Goal: Information Seeking & Learning: Learn about a topic

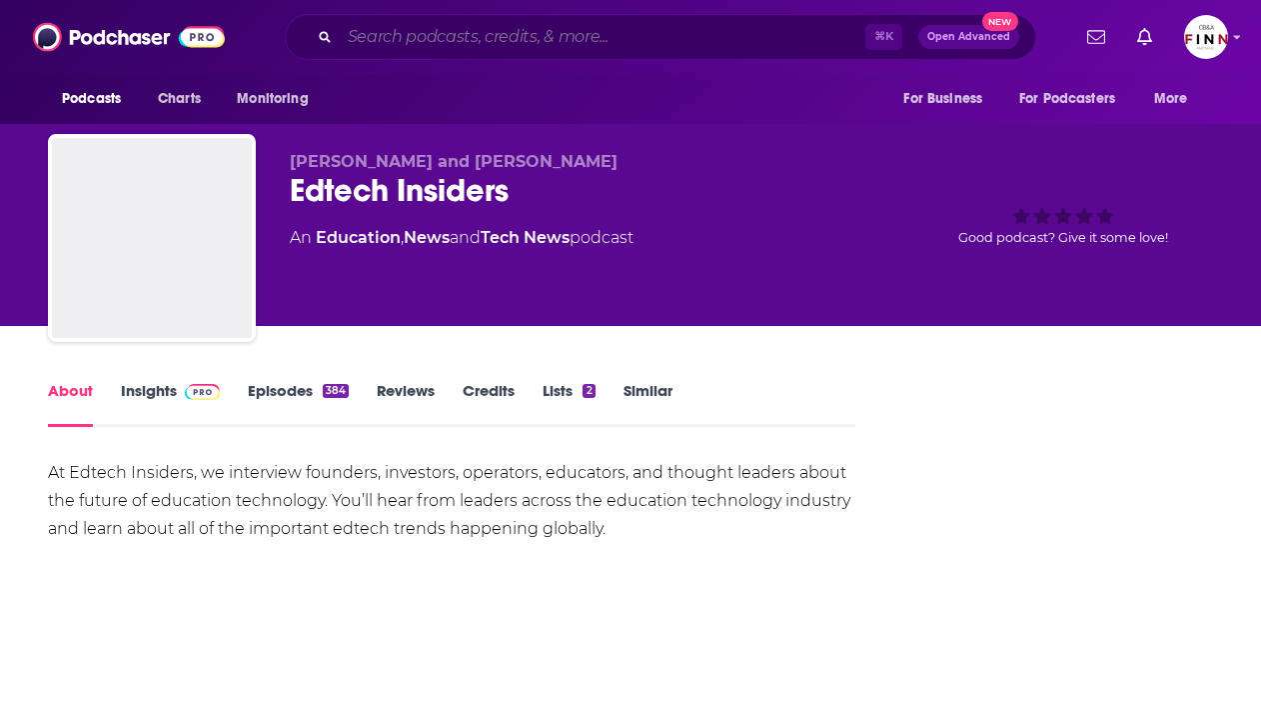
click at [414, 35] on input "Search podcasts, credits, & more..." at bounding box center [603, 37] width 526 height 32
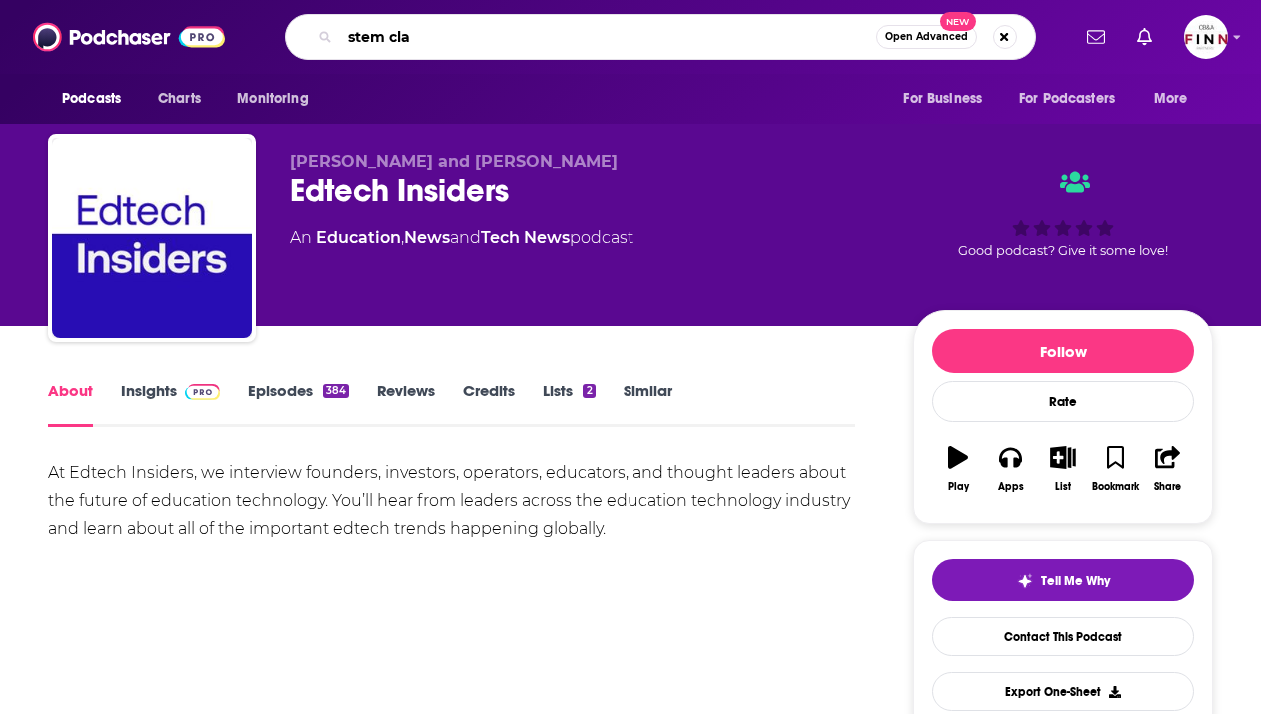
type input "stem clas"
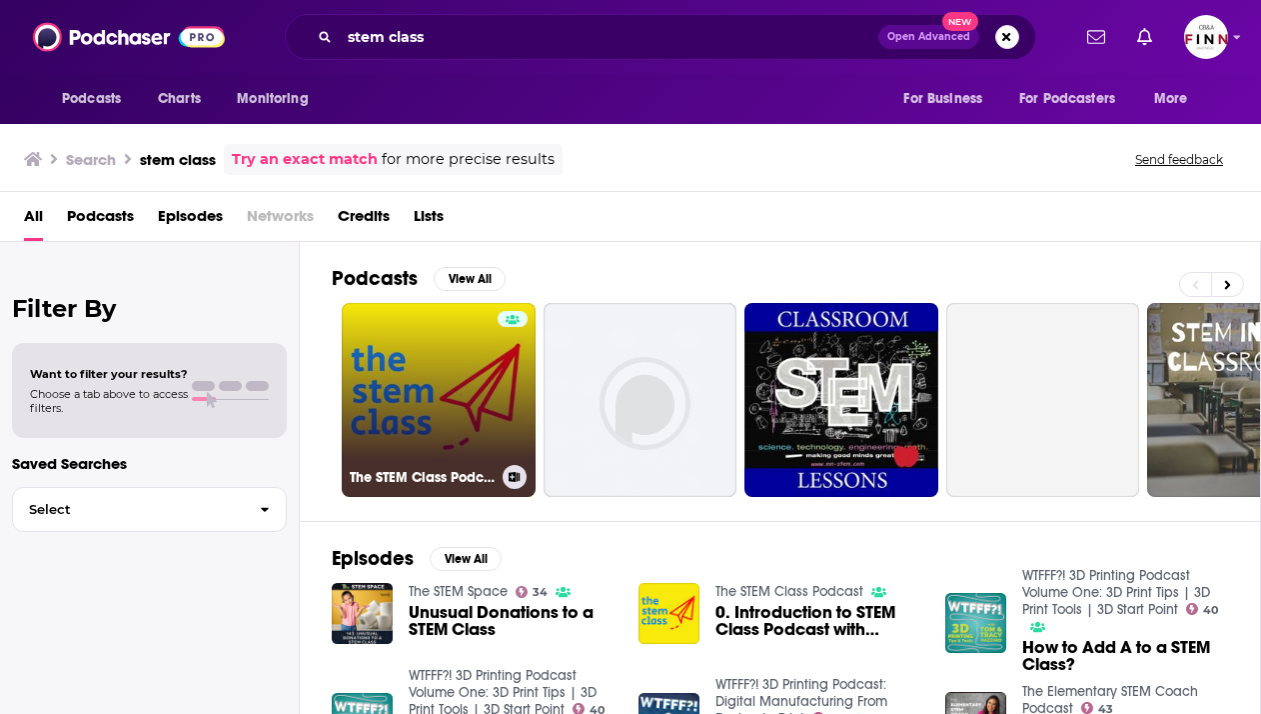
click at [418, 396] on link "The STEM Class Podcast" at bounding box center [439, 400] width 194 height 194
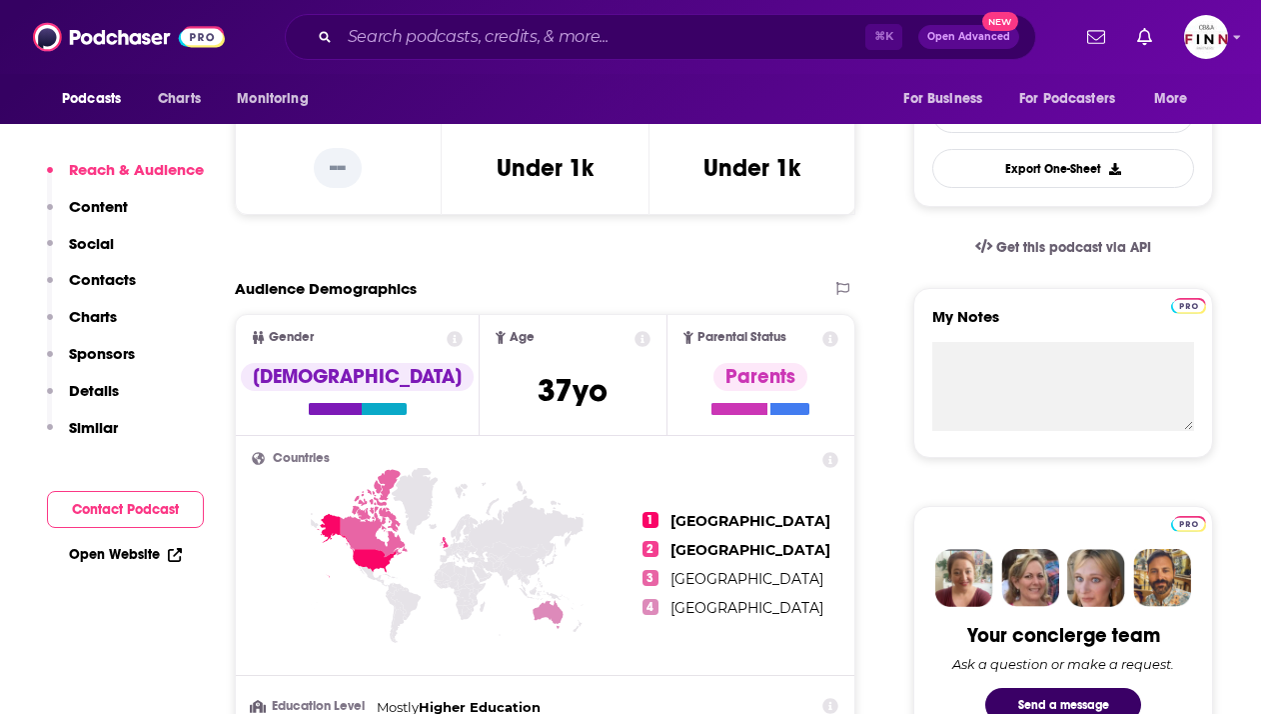
scroll to position [527, 0]
